Goal: Task Accomplishment & Management: Manage account settings

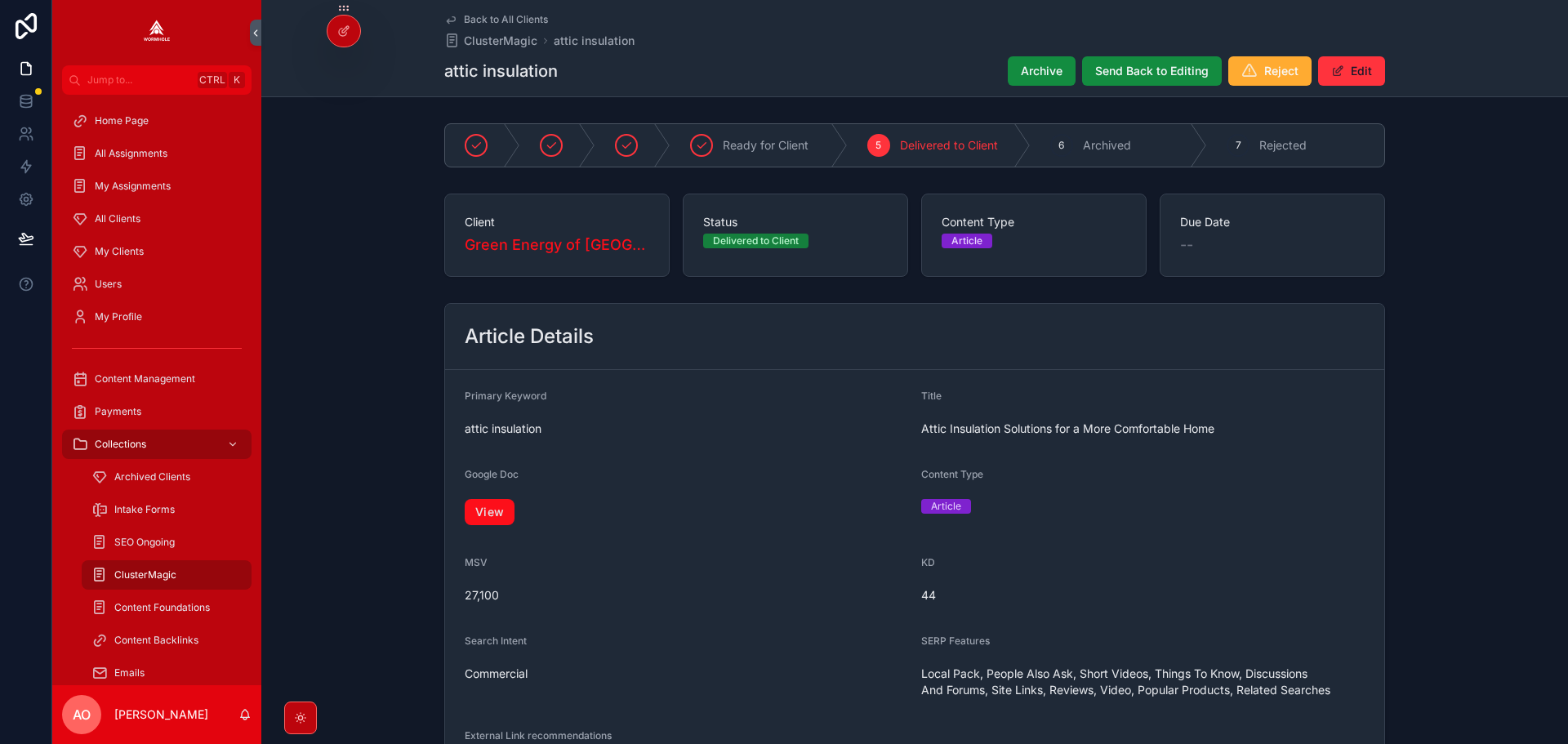
click at [490, 511] on link "View" at bounding box center [489, 513] width 50 height 27
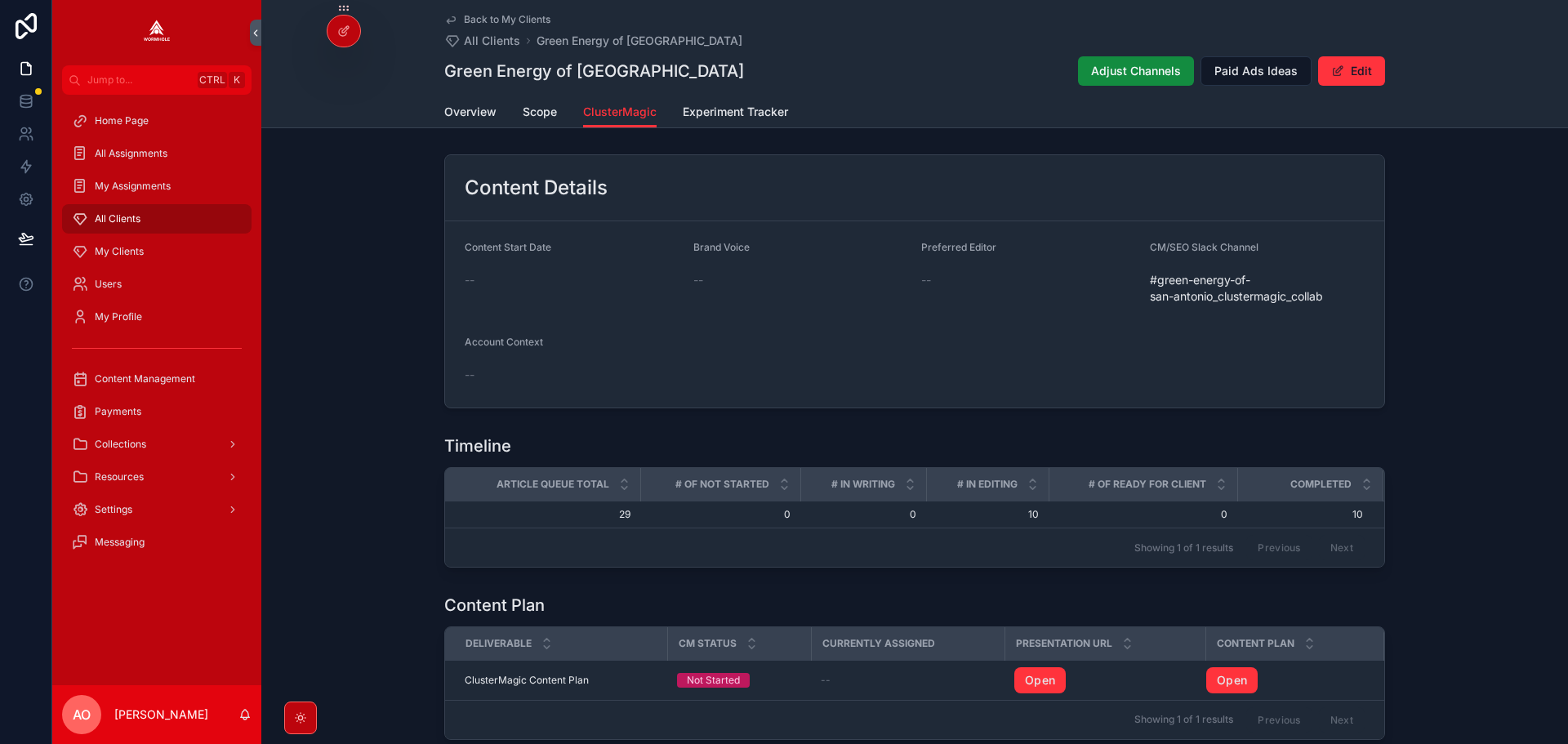
scroll to position [625, 0]
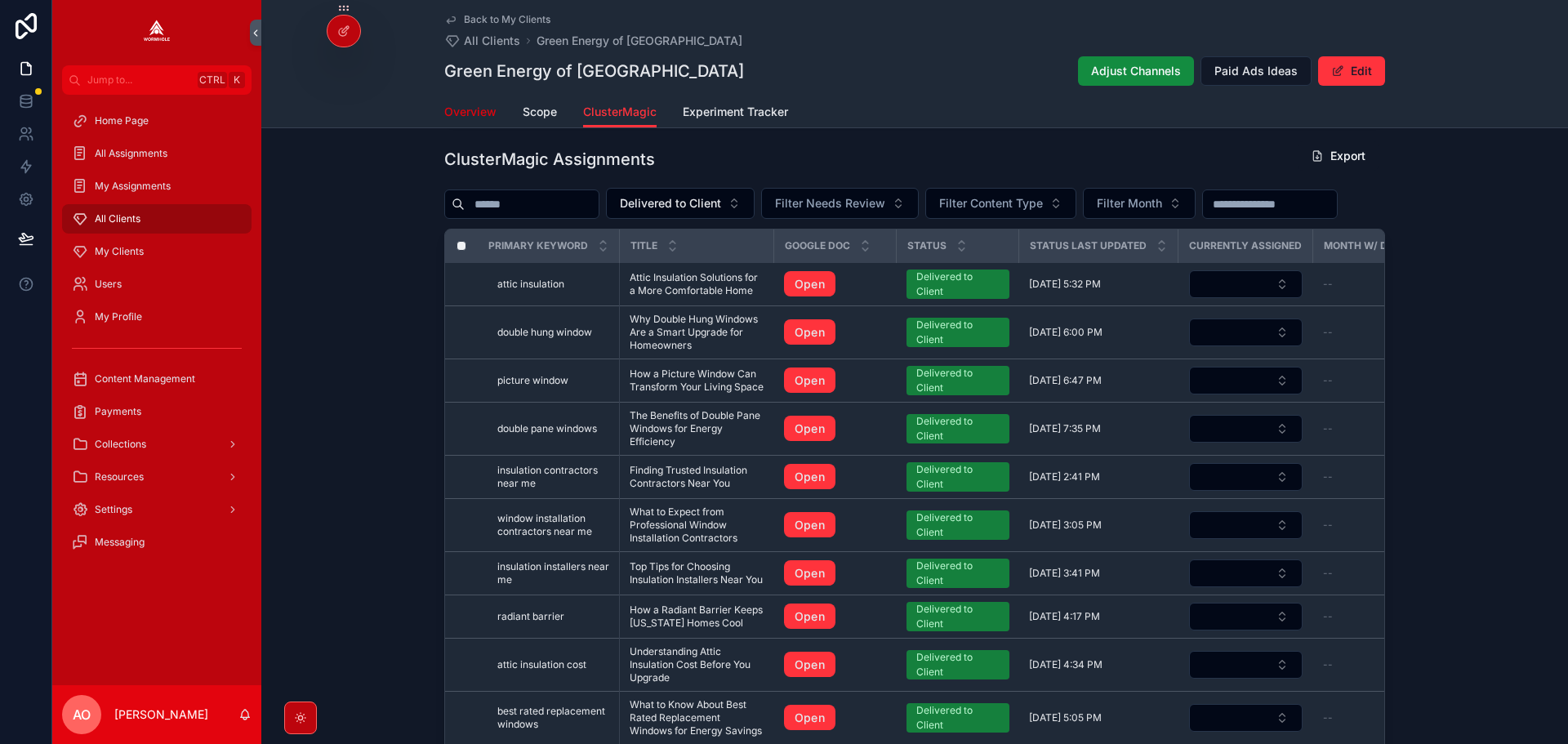
click at [470, 105] on span "Overview" at bounding box center [470, 112] width 52 height 17
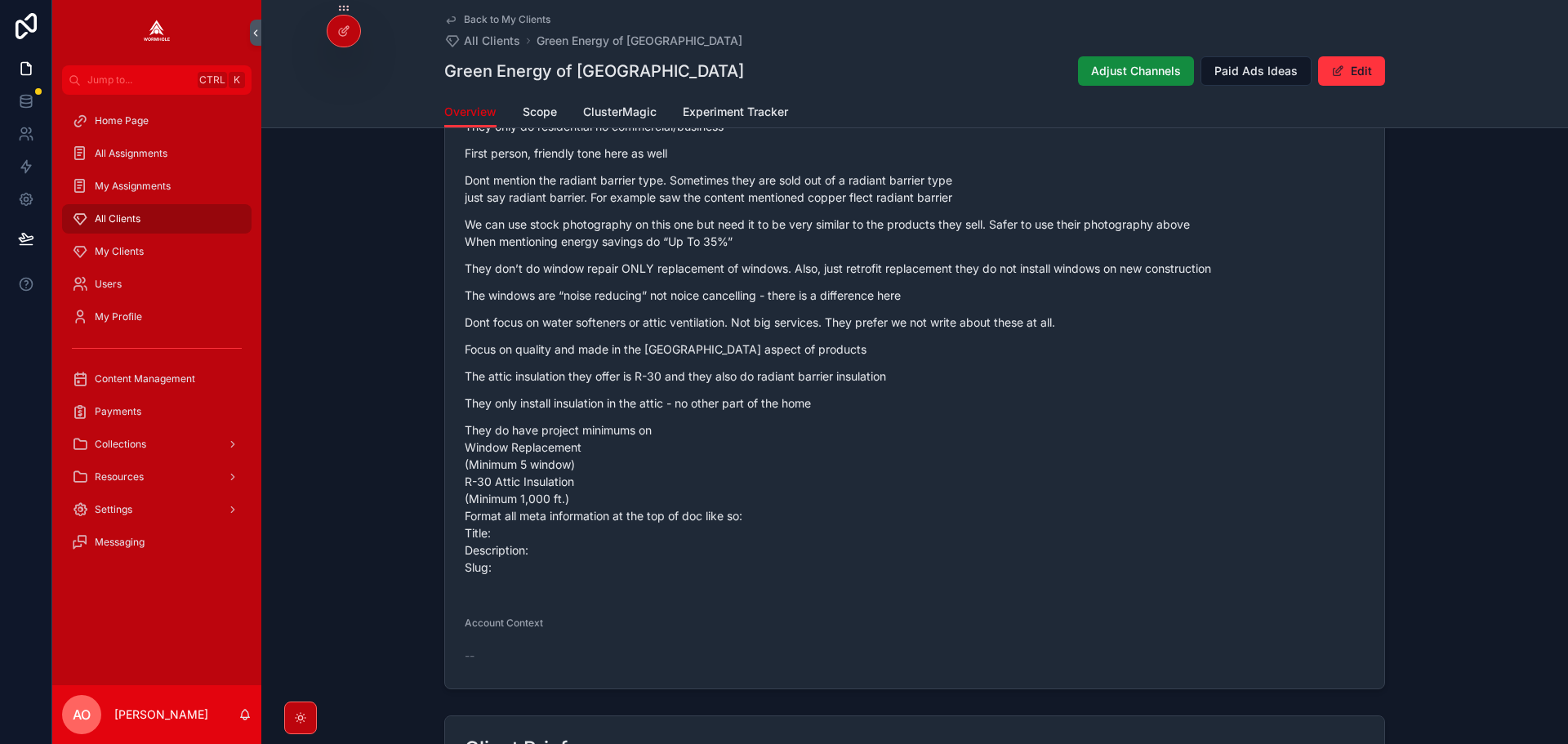
scroll to position [1062, 0]
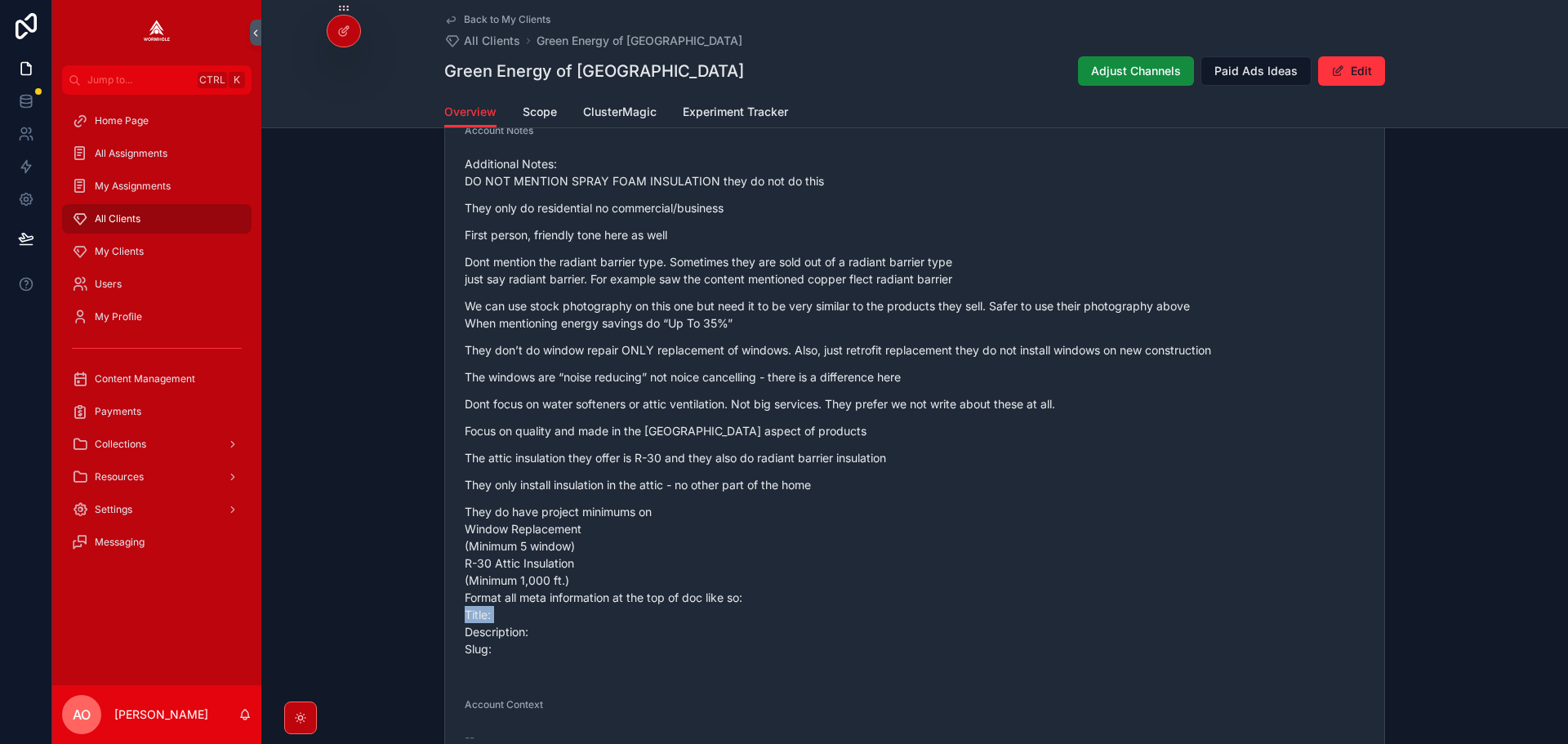
drag, startPoint x: 463, startPoint y: 613, endPoint x: 500, endPoint y: 616, distance: 37.1
click at [500, 616] on p "They do have project minimums on Window Replacement (Minimum 5 window) R-30 Att…" at bounding box center [914, 581] width 900 height 154
drag, startPoint x: 466, startPoint y: 635, endPoint x: 536, endPoint y: 652, distance: 72.0
click at [535, 643] on p "They do have project minimums on Window Replacement (Minimum 5 window) R-30 Att…" at bounding box center [914, 581] width 900 height 154
click at [512, 669] on div "Additional Notes: DO NOT MENTION SPRAY FOAM INSULATION they do not do this They…" at bounding box center [914, 411] width 900 height 522
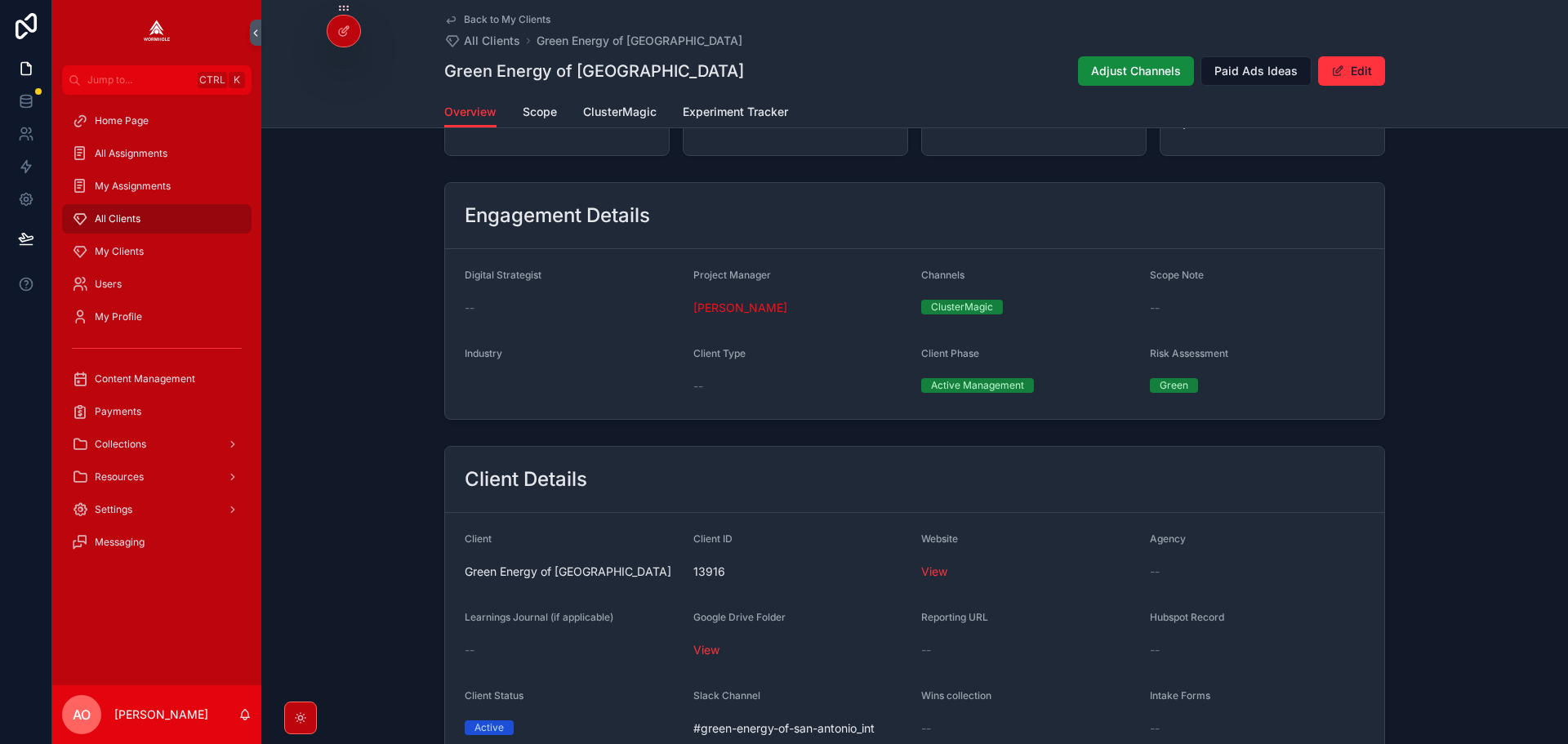
scroll to position [0, 0]
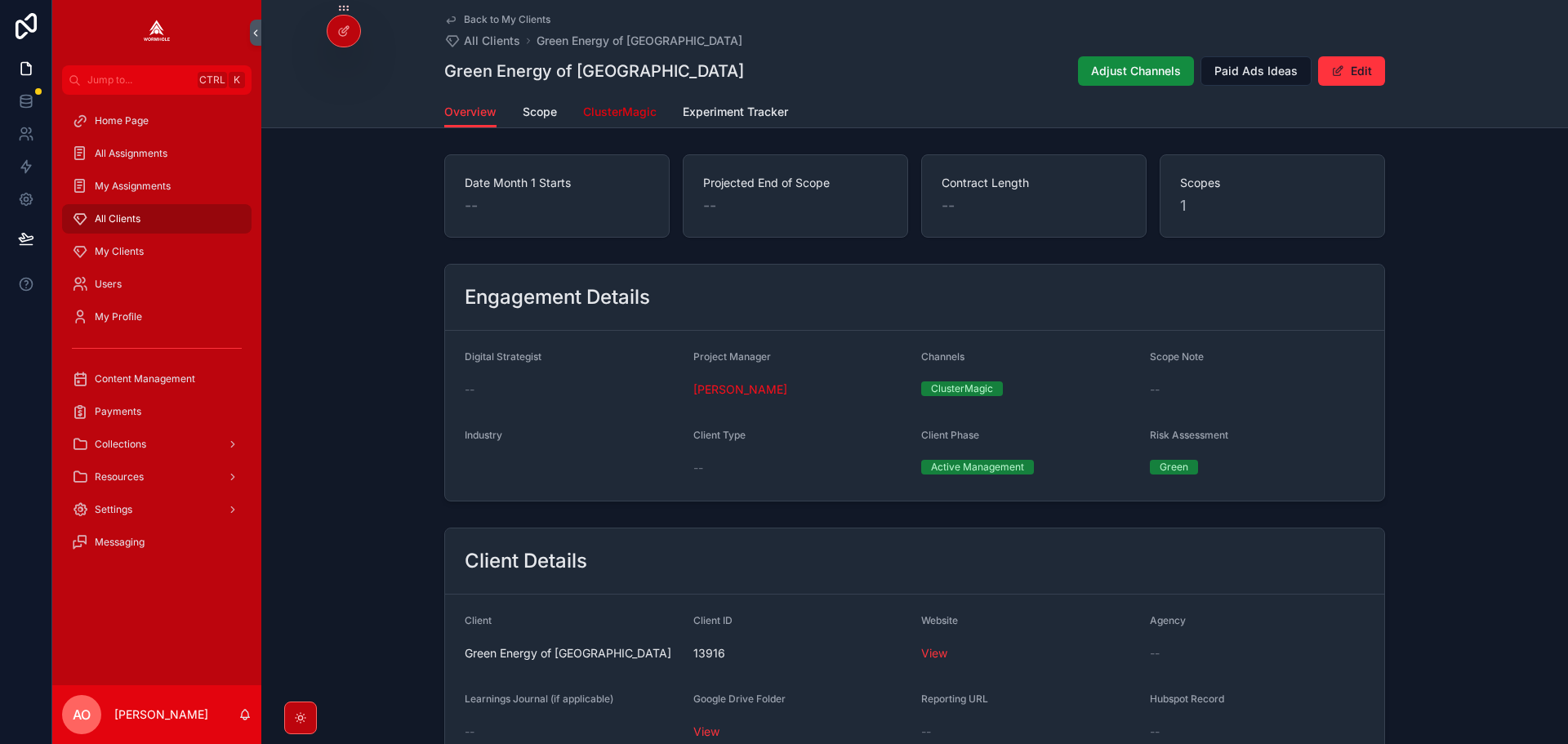
click at [621, 103] on link "ClusterMagic" at bounding box center [619, 113] width 74 height 32
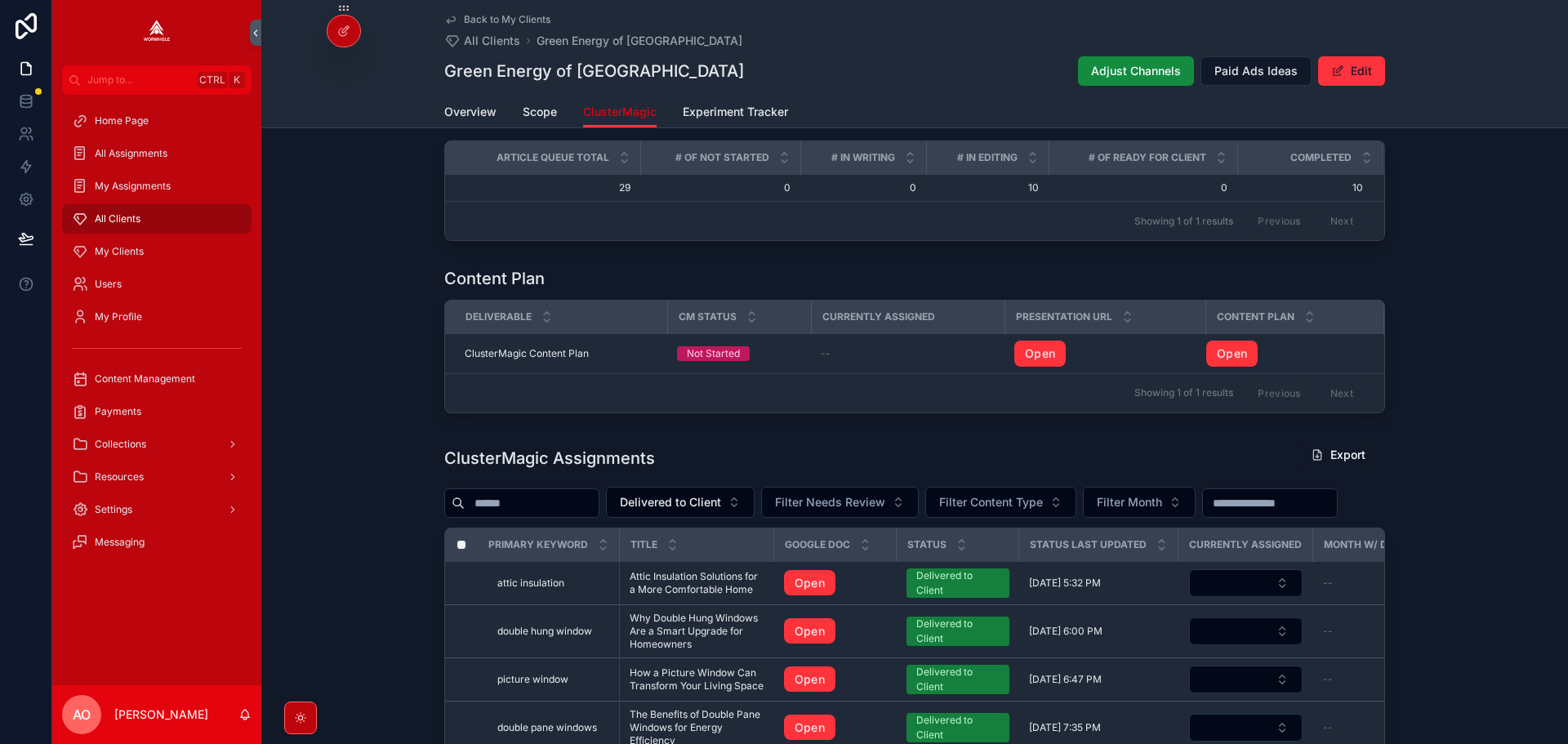
scroll to position [654, 0]
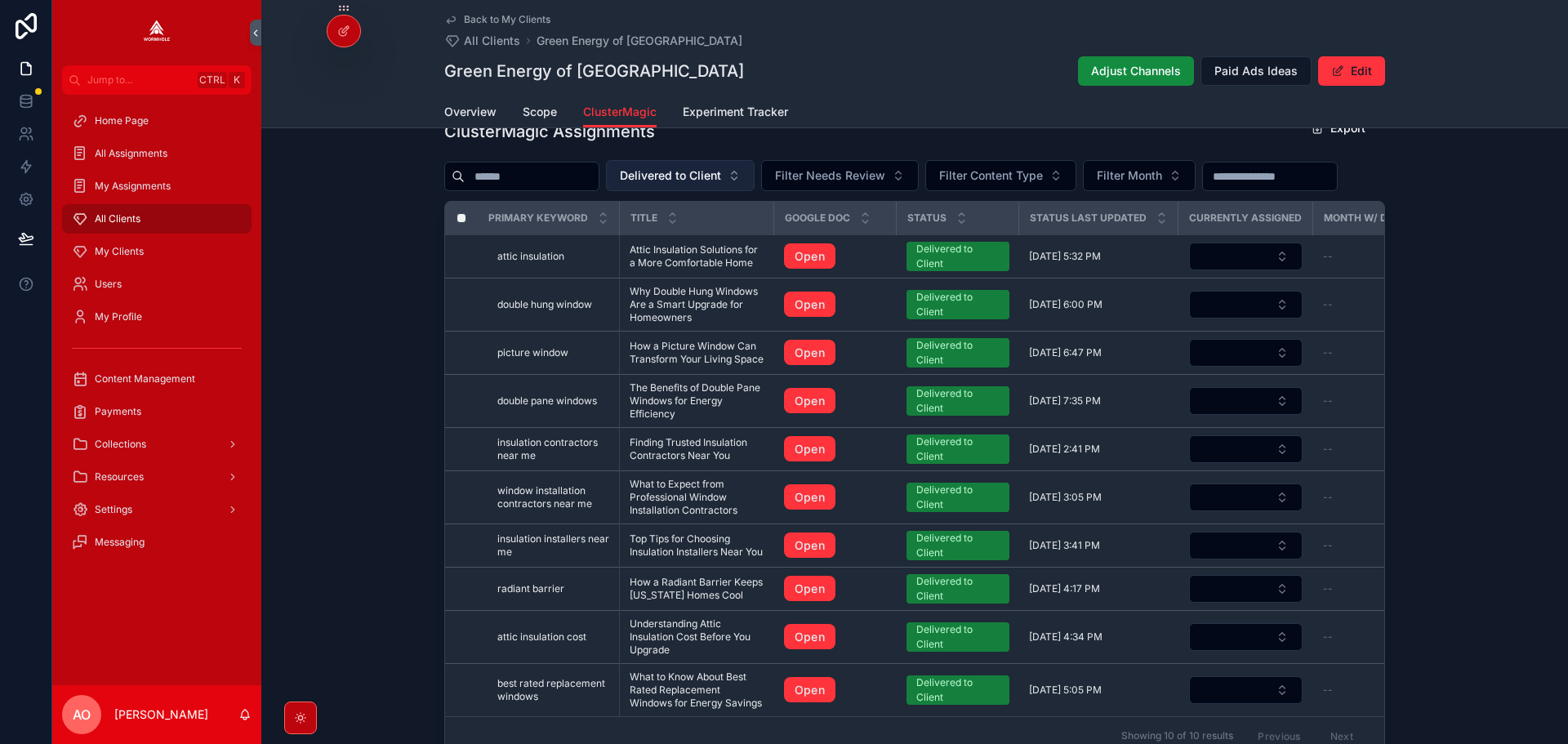
click at [706, 191] on button "Delivered to Client" at bounding box center [680, 175] width 148 height 31
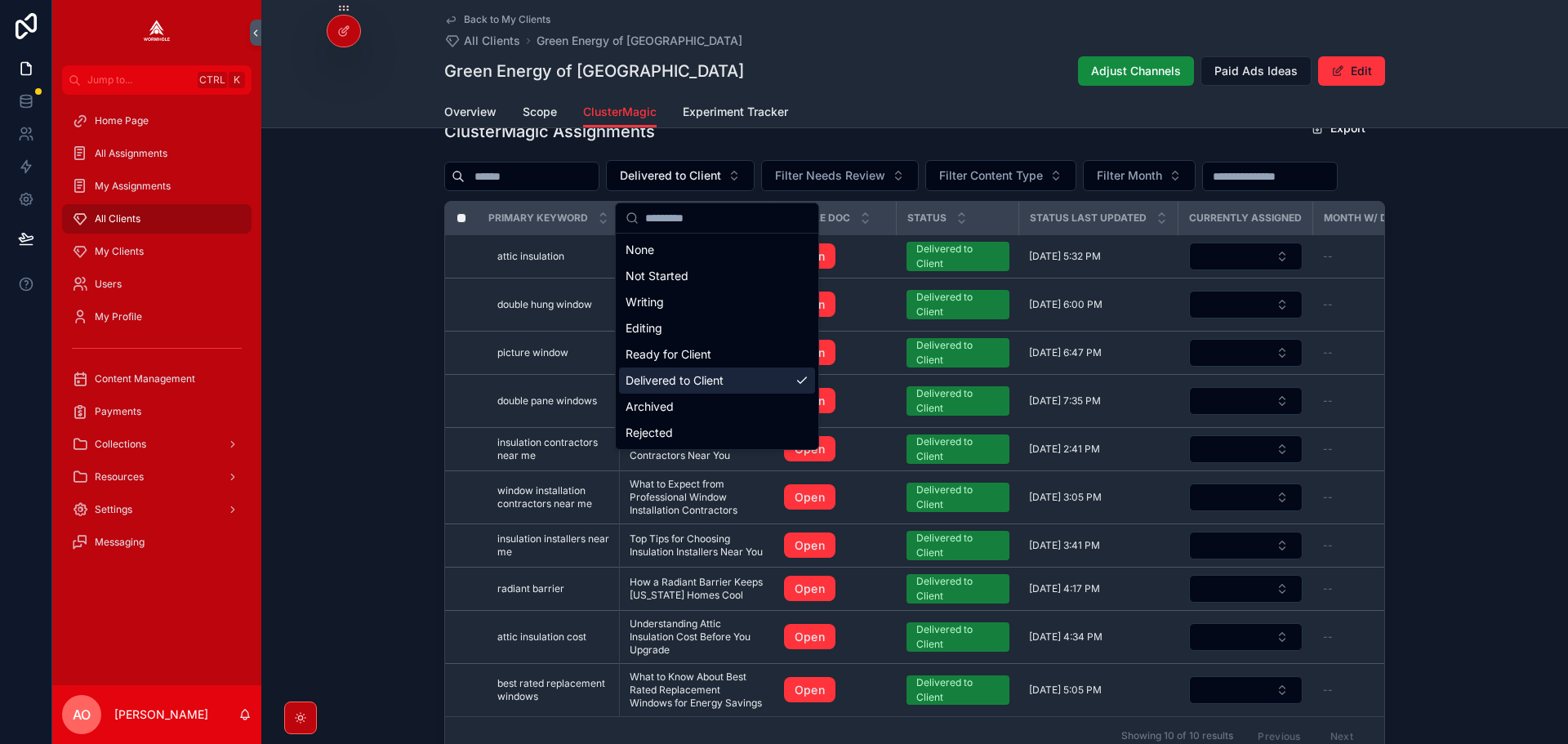
drag, startPoint x: 1532, startPoint y: 326, endPoint x: 1517, endPoint y: 326, distance: 15.0
click at [1526, 326] on div "ClusterMagic Assignments Export Delivered to Client Filter Needs Review Filter …" at bounding box center [915, 435] width 1307 height 657
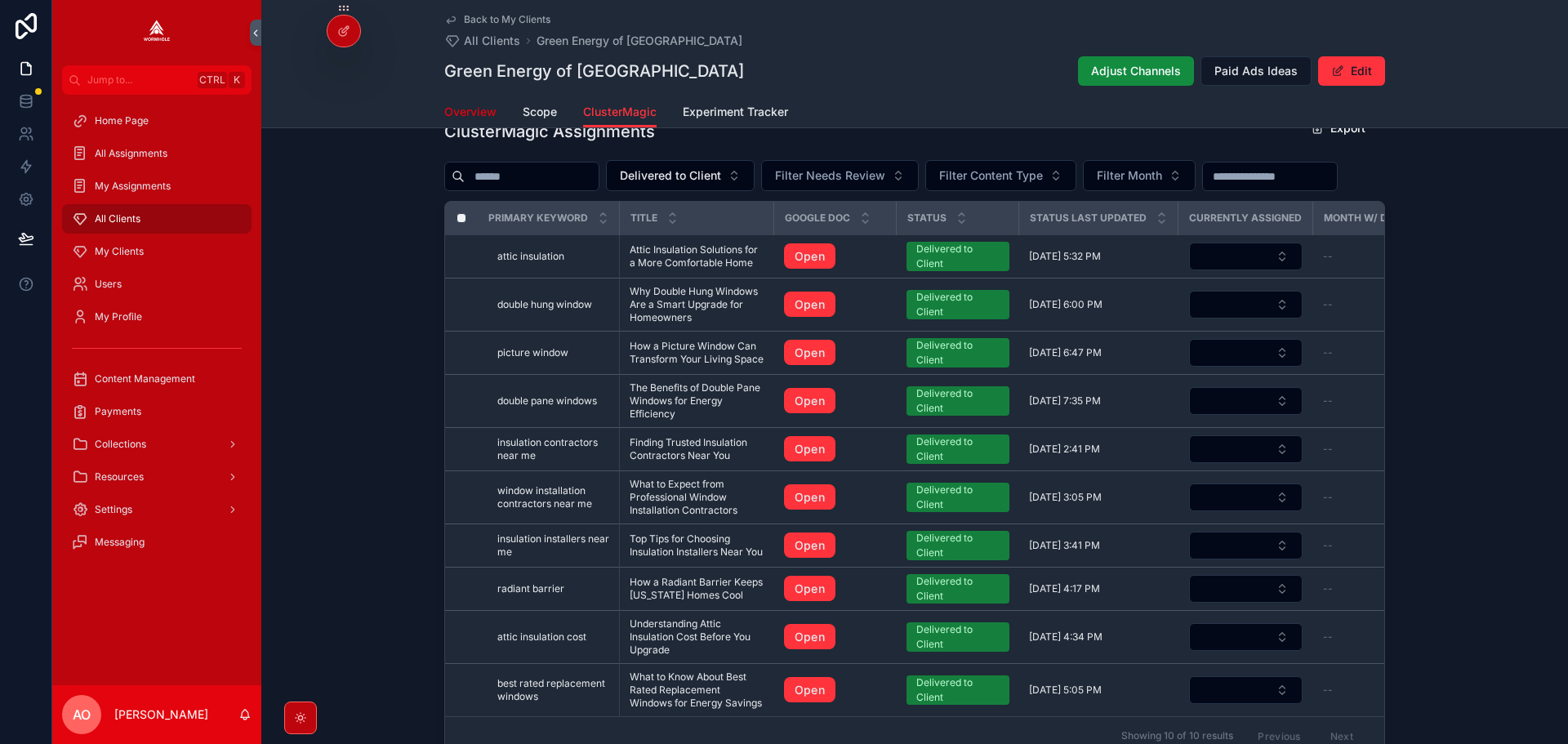
click at [466, 118] on span "Overview" at bounding box center [470, 112] width 52 height 17
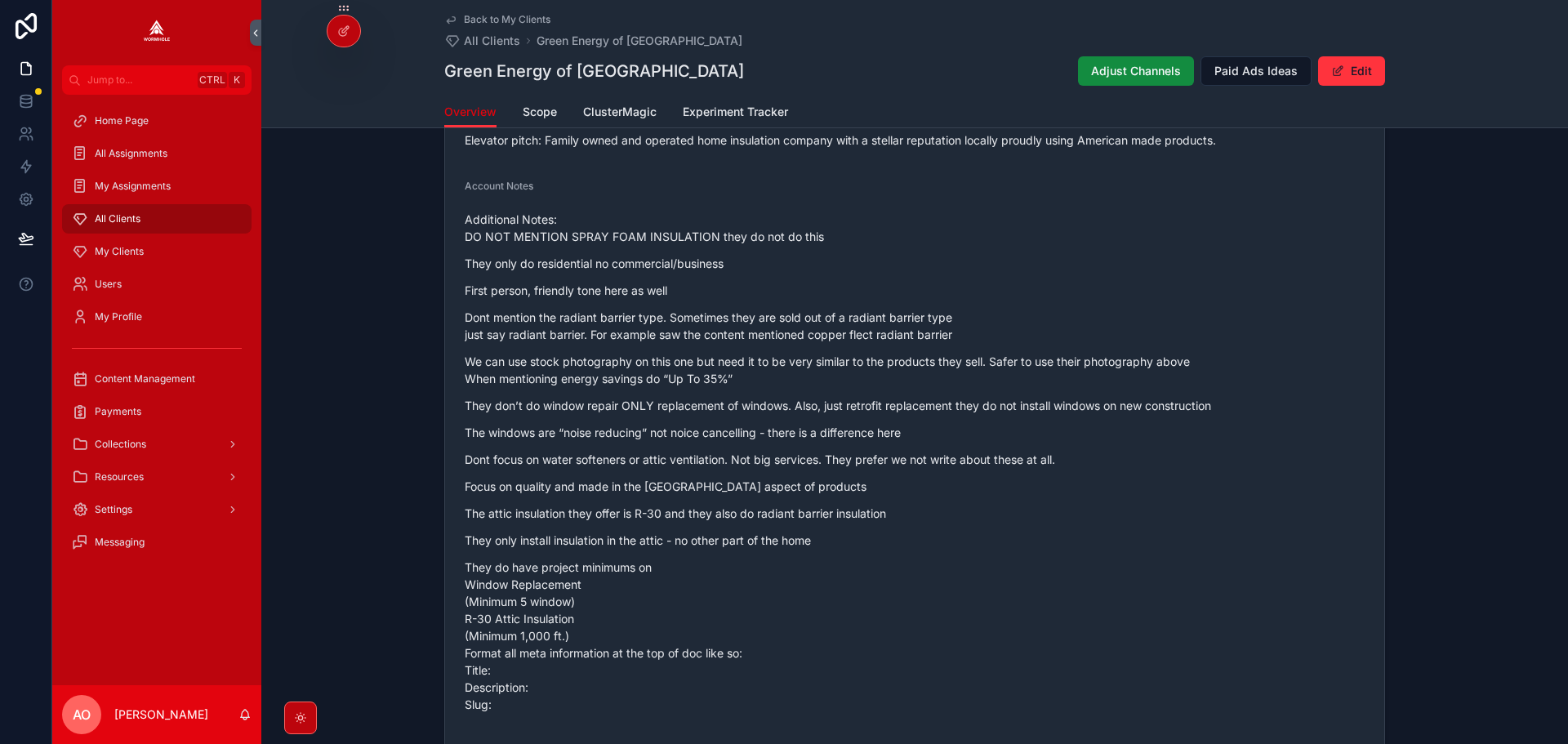
scroll to position [817, 0]
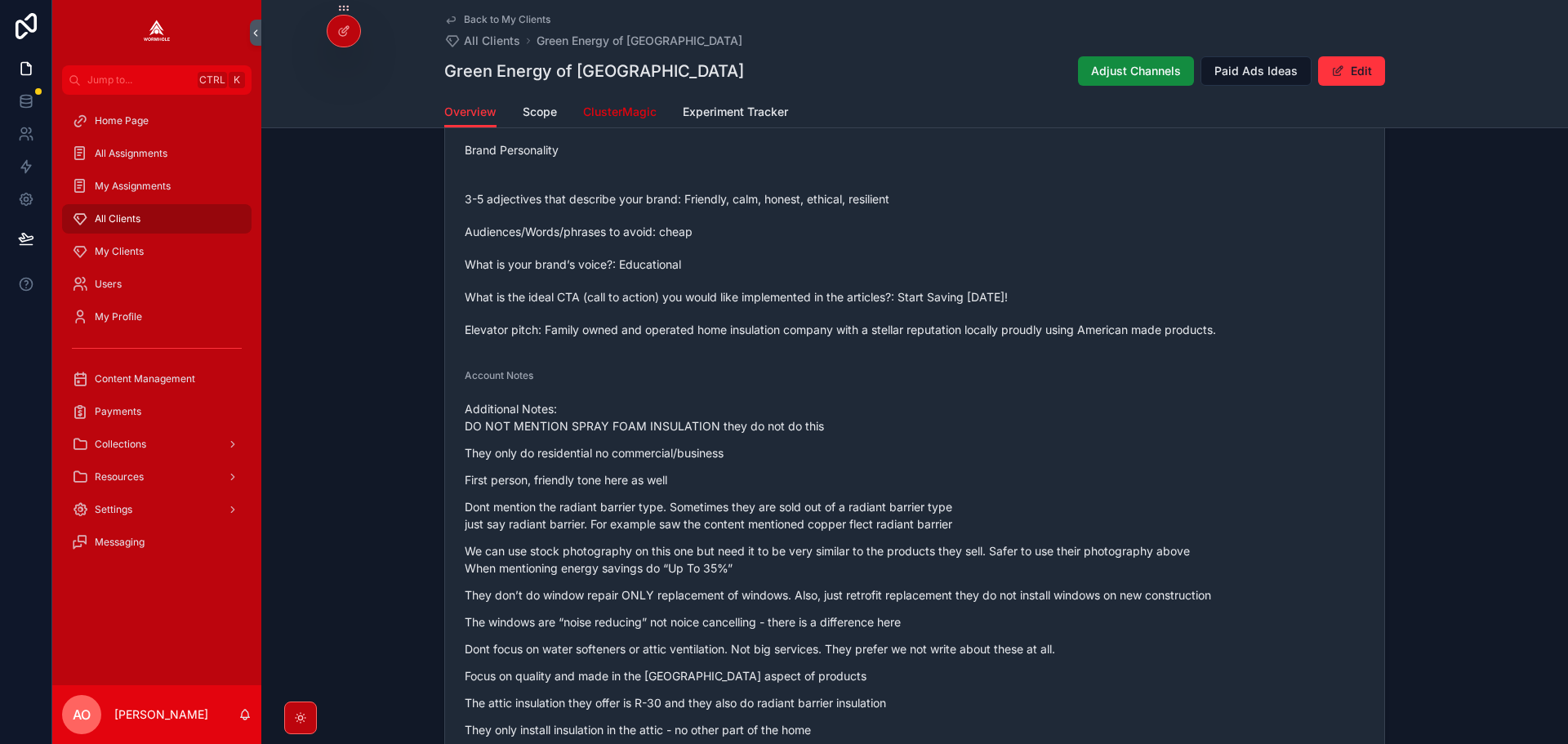
click at [611, 109] on span "ClusterMagic" at bounding box center [619, 112] width 74 height 17
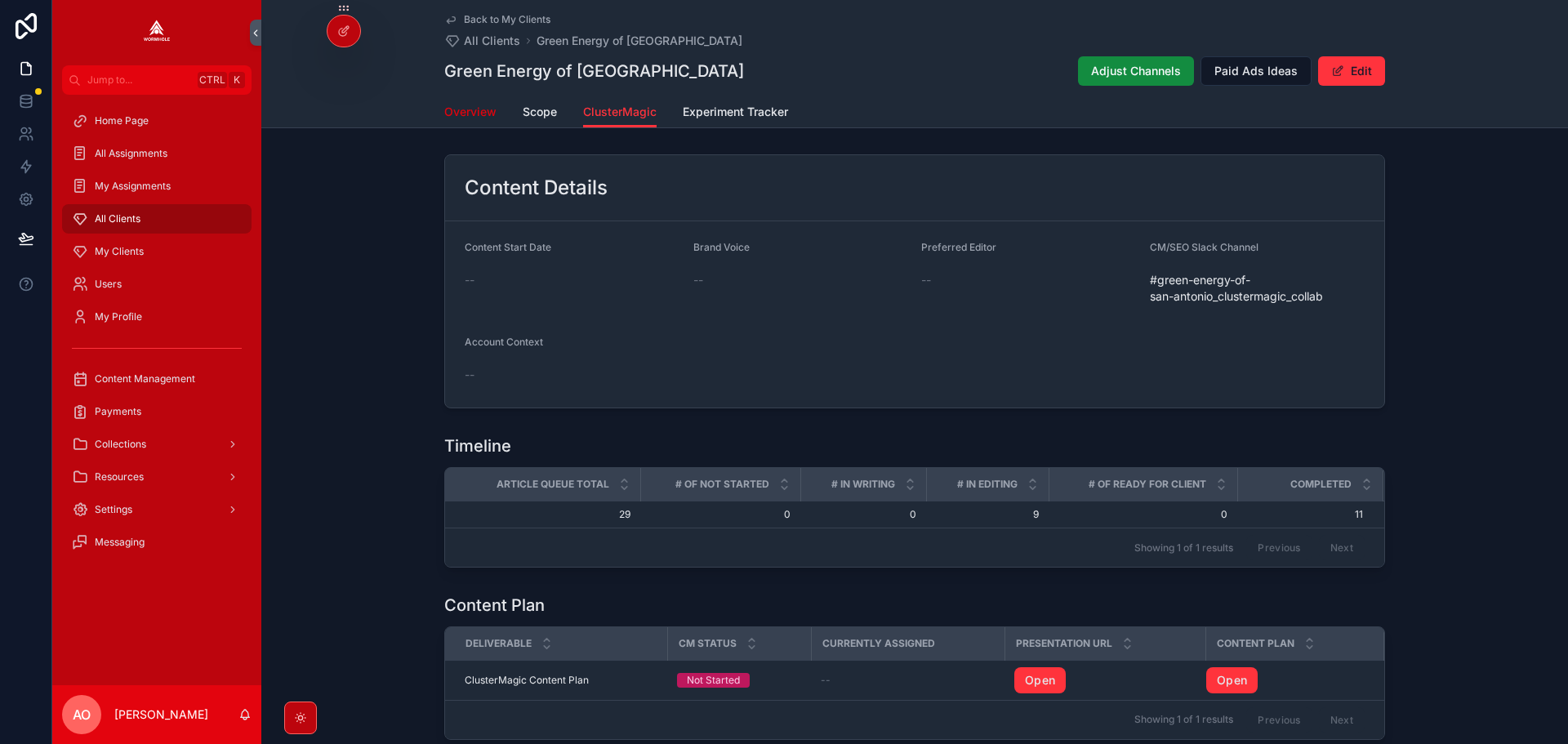
drag, startPoint x: 332, startPoint y: 3, endPoint x: 457, endPoint y: 110, distance: 164.5
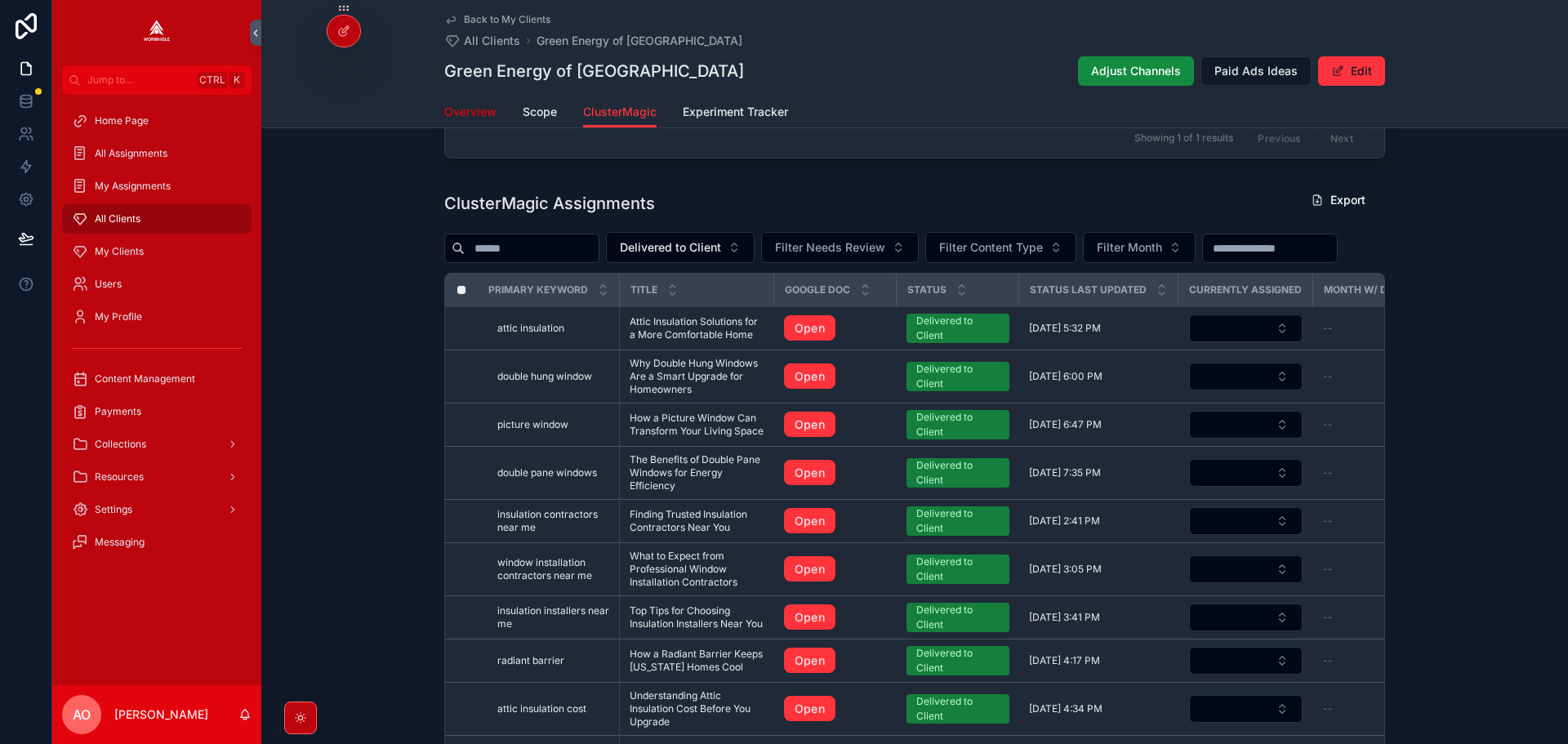
scroll to position [580, 0]
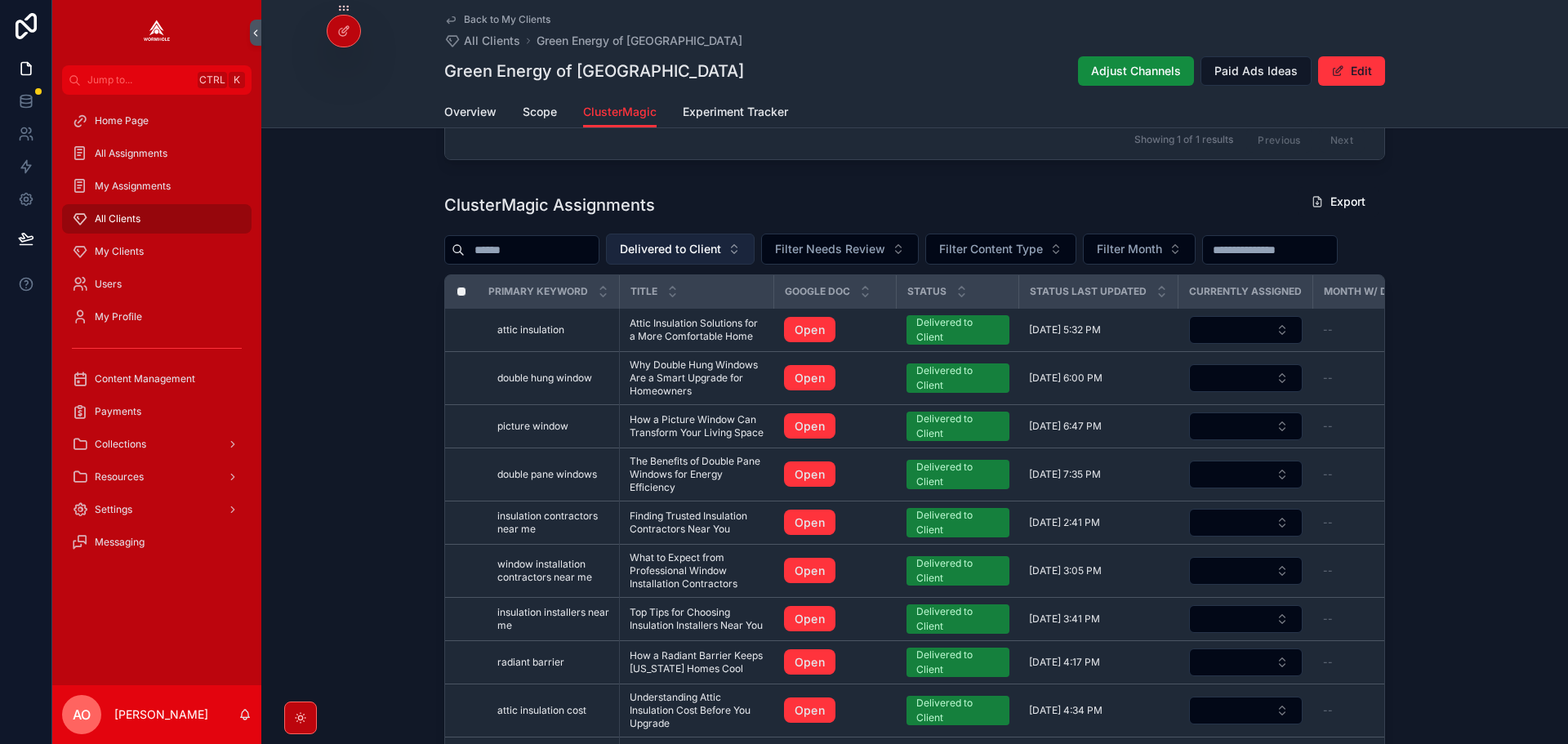
click at [701, 255] on span "Delivered to Client" at bounding box center [670, 250] width 101 height 17
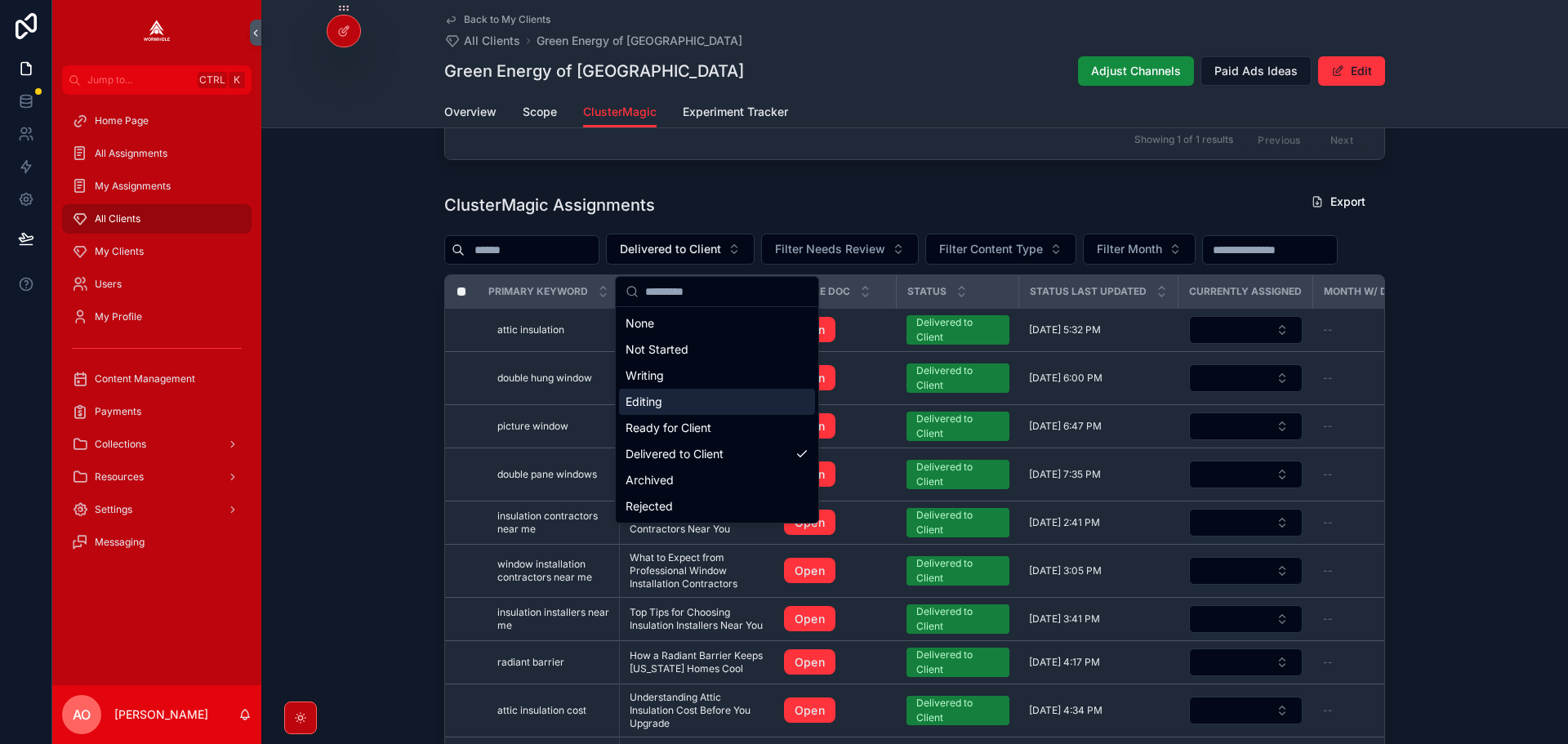
click at [690, 409] on div "Editing" at bounding box center [716, 402] width 196 height 27
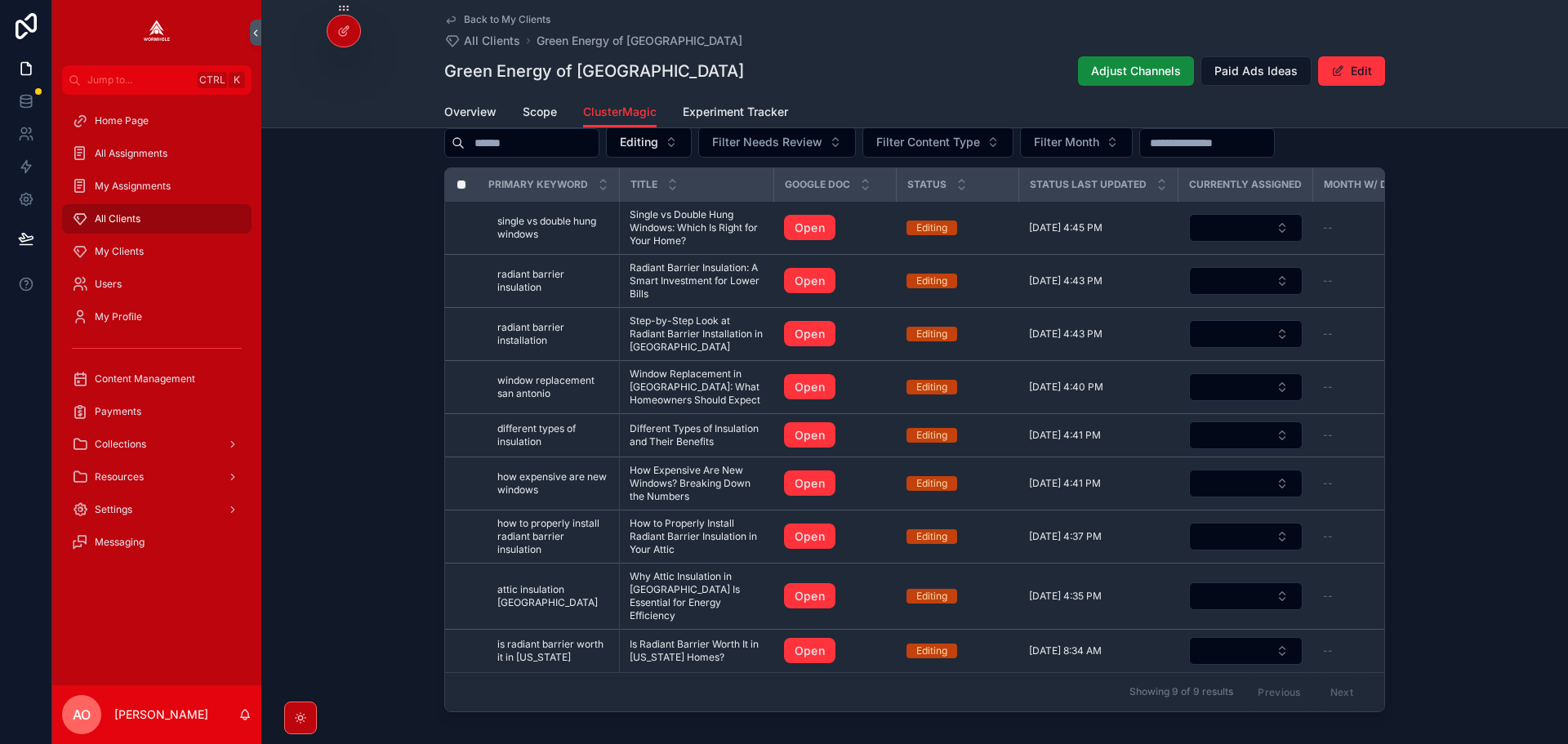
scroll to position [662, 0]
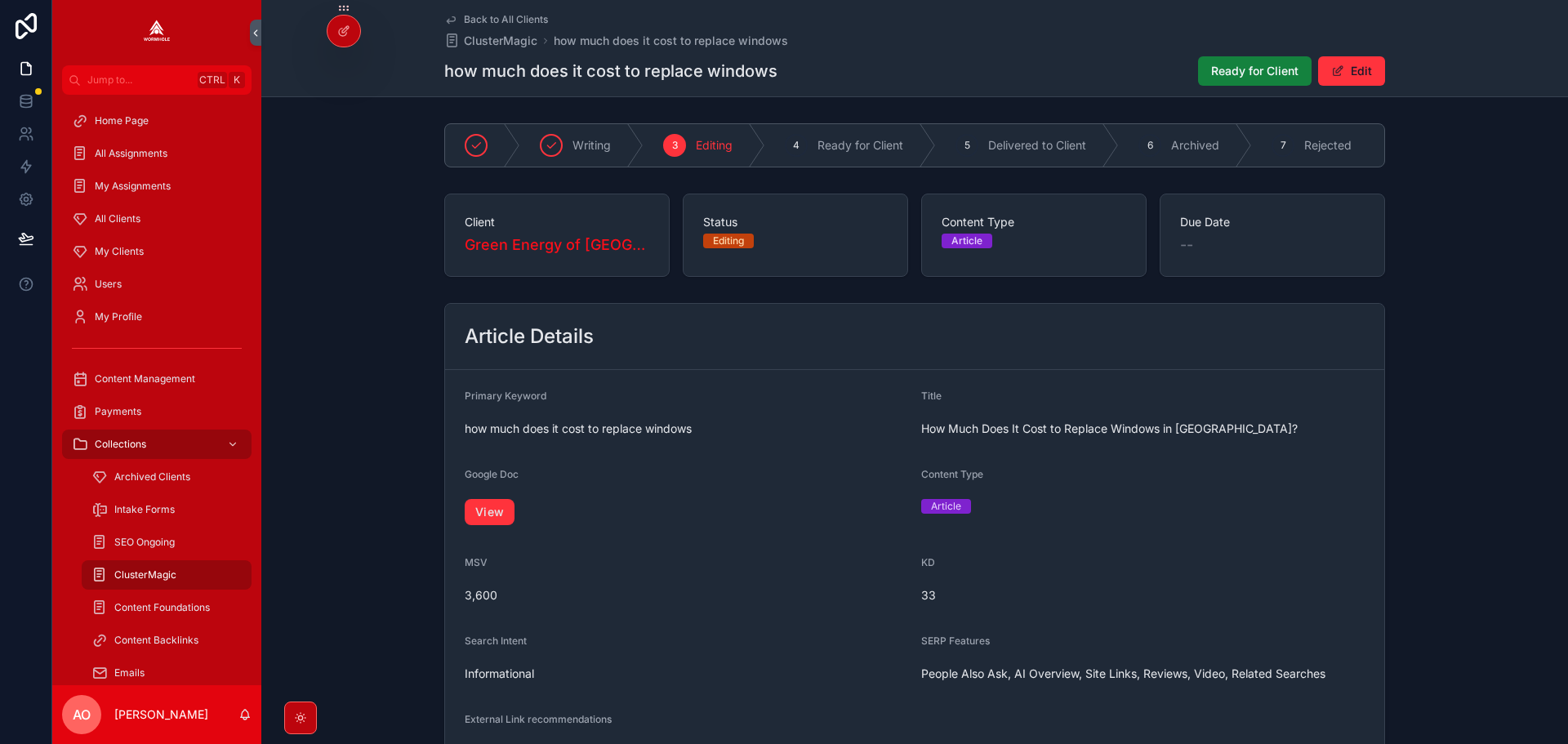
click at [1241, 79] on span "Ready for Client" at bounding box center [1254, 71] width 87 height 17
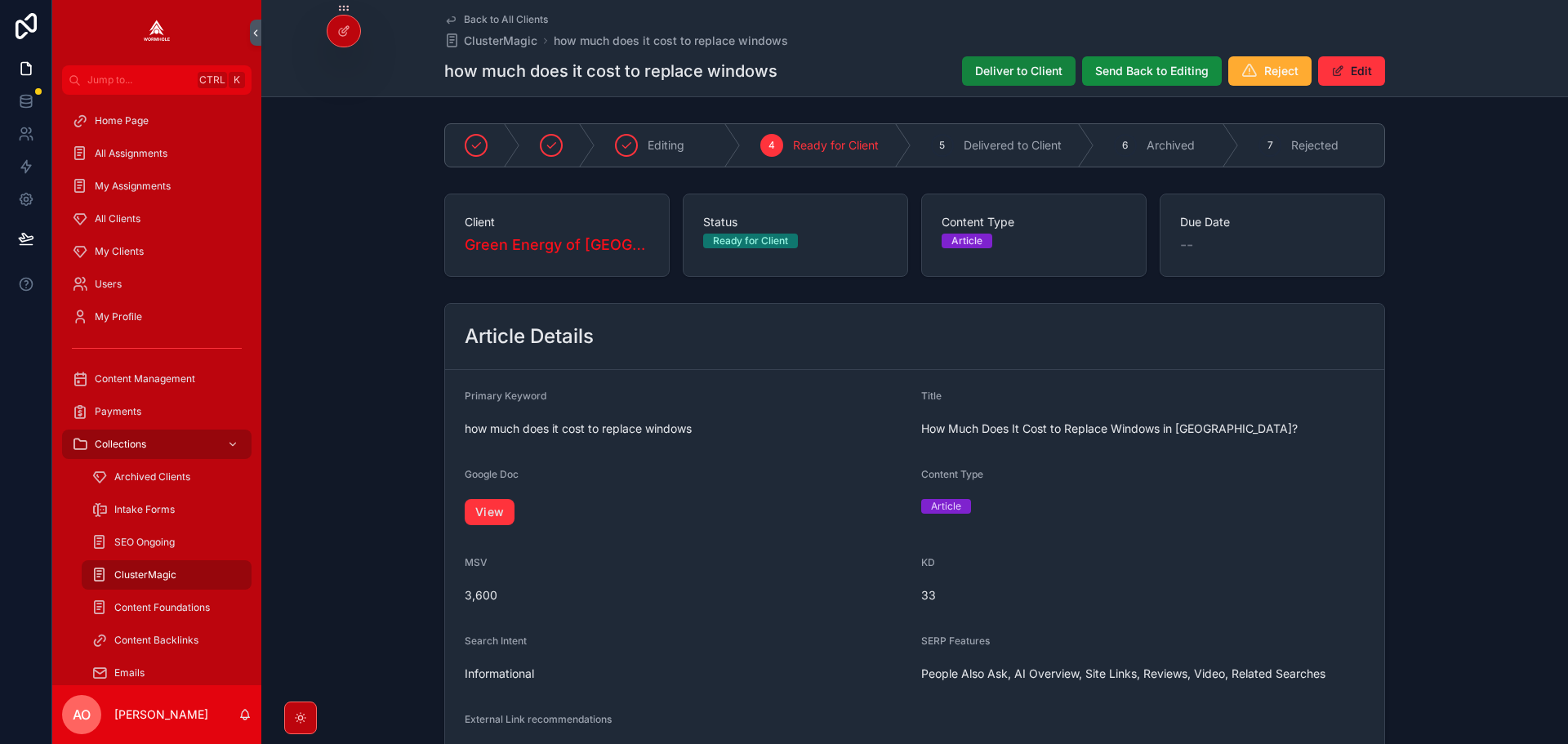
click at [979, 76] on span "Deliver to Client" at bounding box center [1018, 71] width 87 height 17
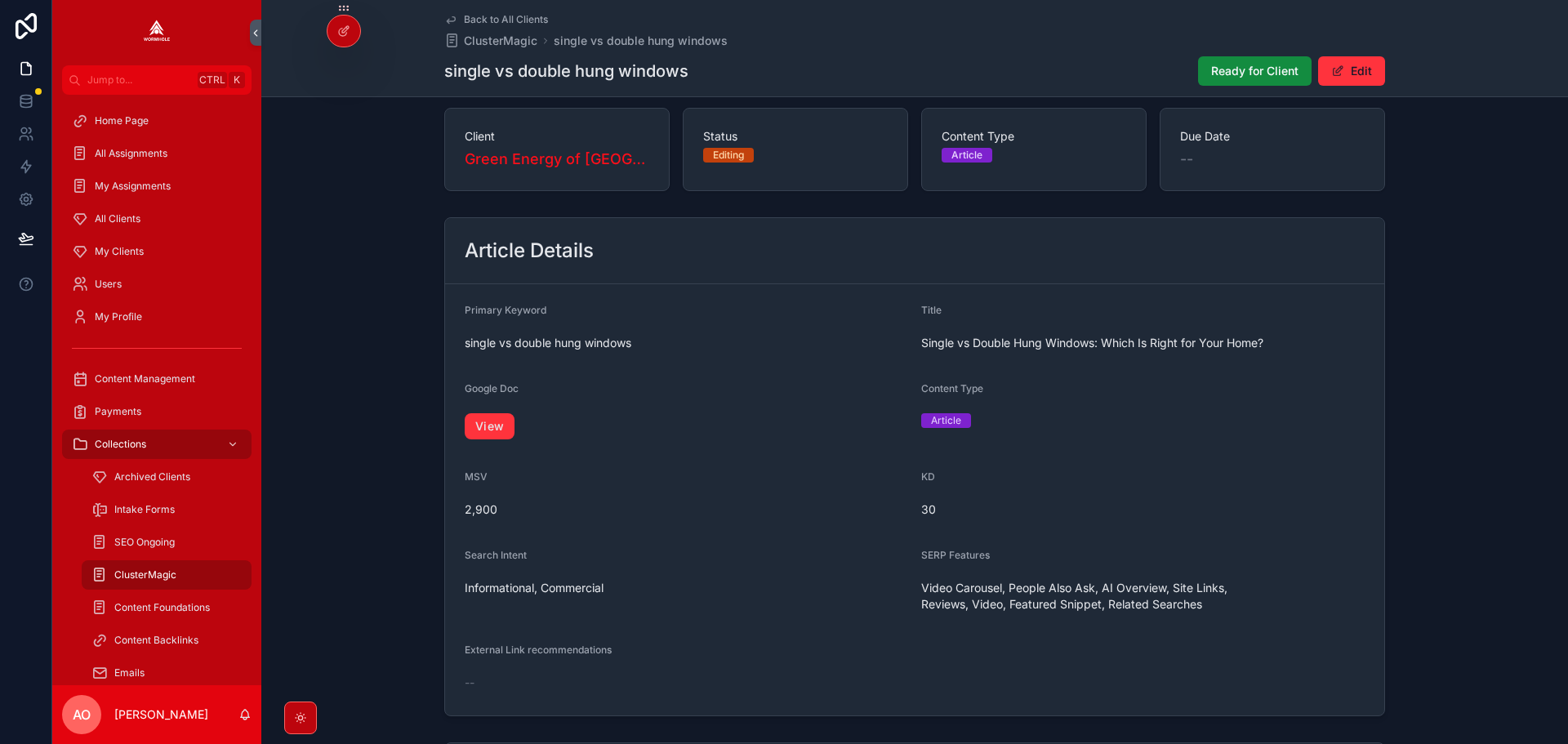
scroll to position [163, 0]
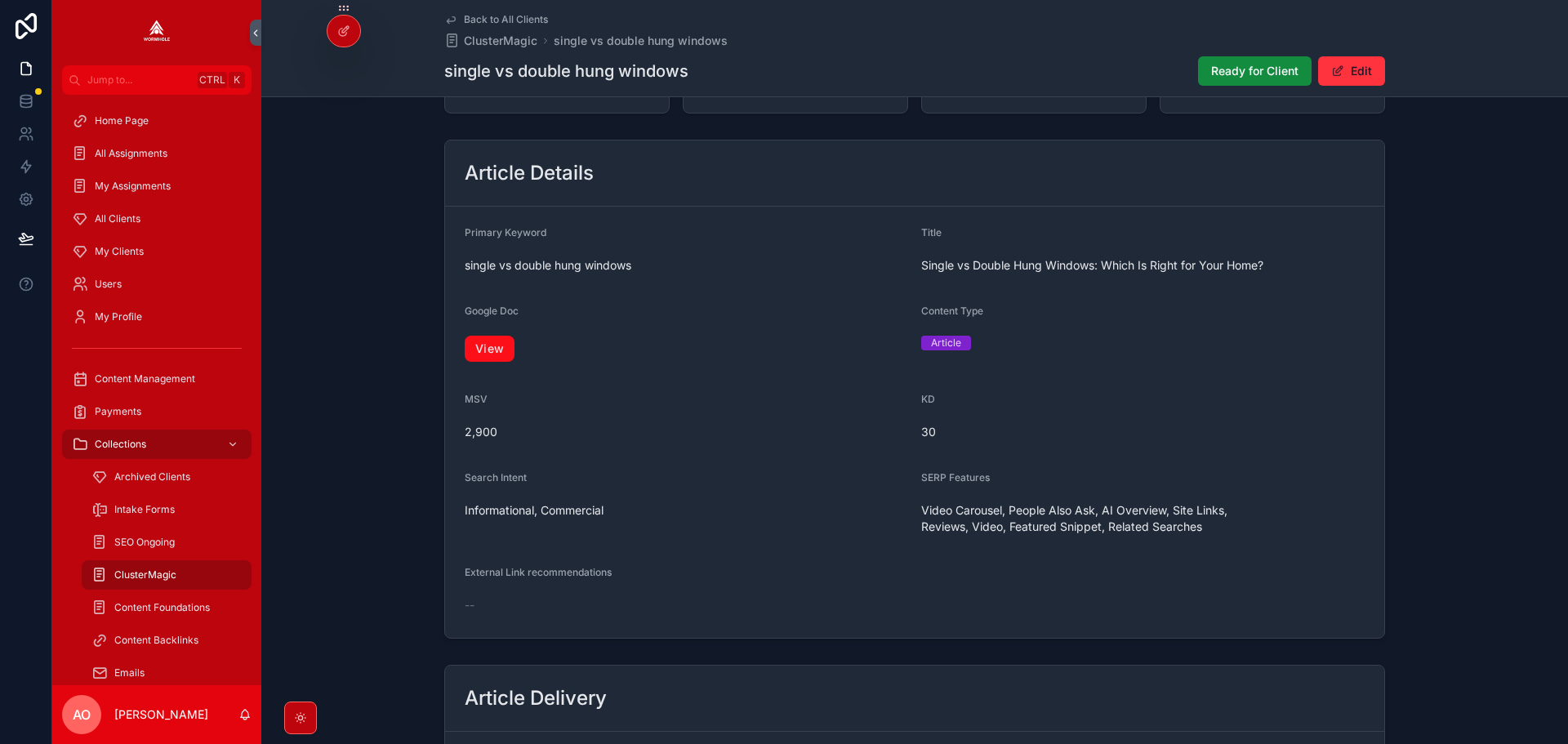
click at [483, 355] on link "View" at bounding box center [489, 349] width 50 height 27
